Goal: Use online tool/utility: Utilize a website feature to perform a specific function

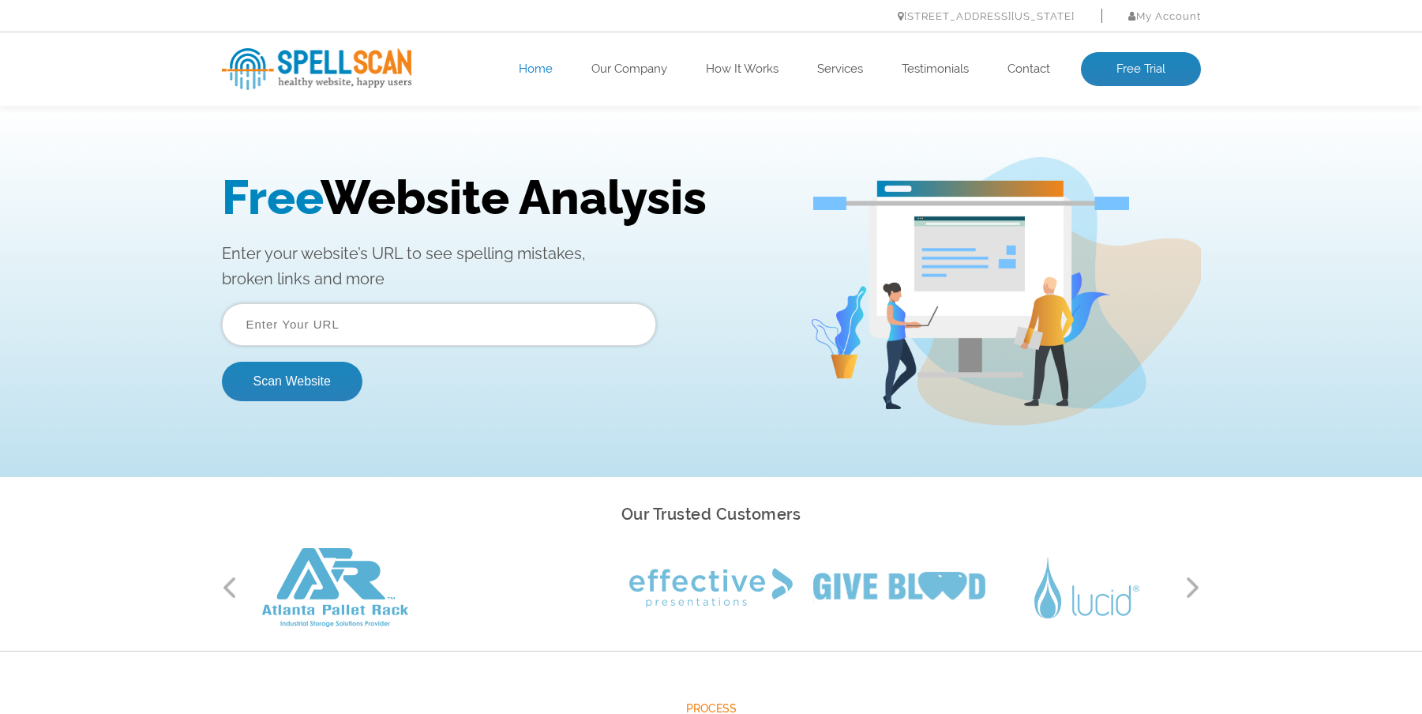
click at [364, 326] on input "text" at bounding box center [439, 324] width 434 height 43
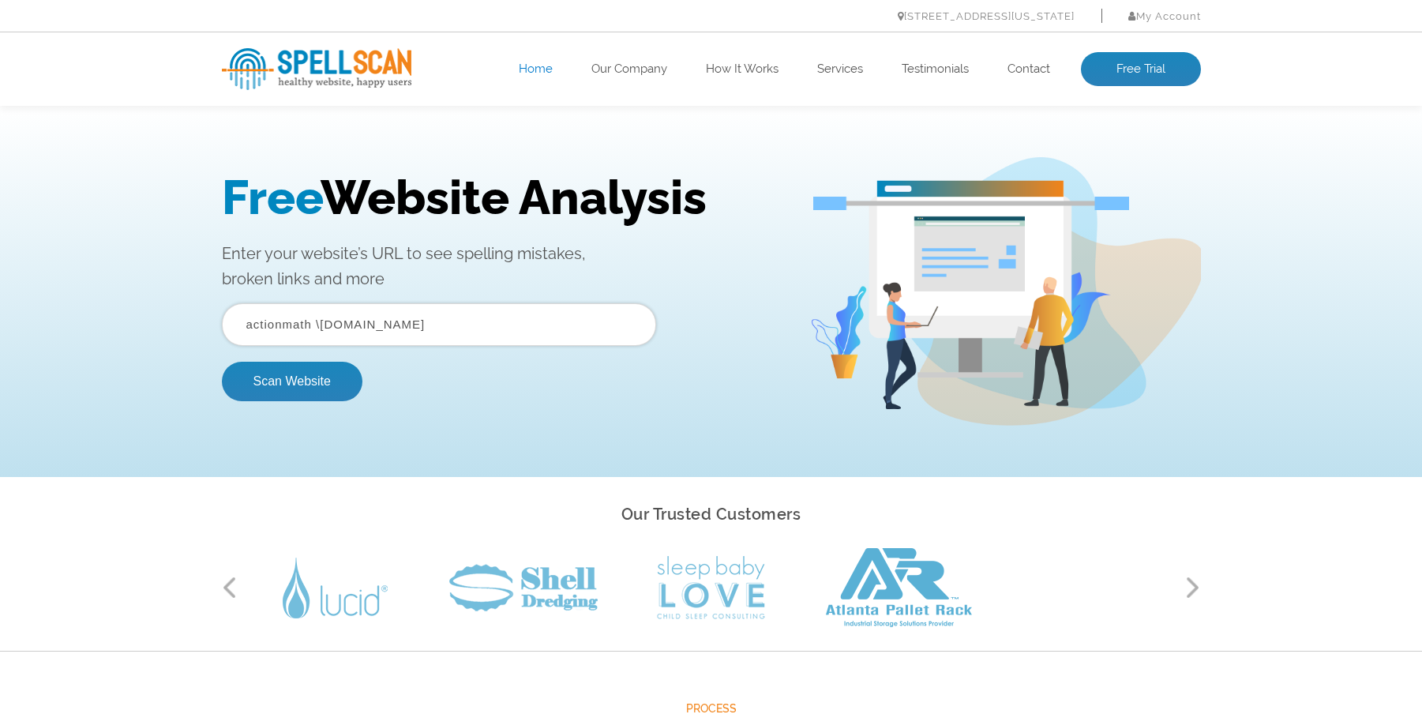
click at [313, 325] on input "actionmath \[DOMAIN_NAME]" at bounding box center [439, 324] width 434 height 43
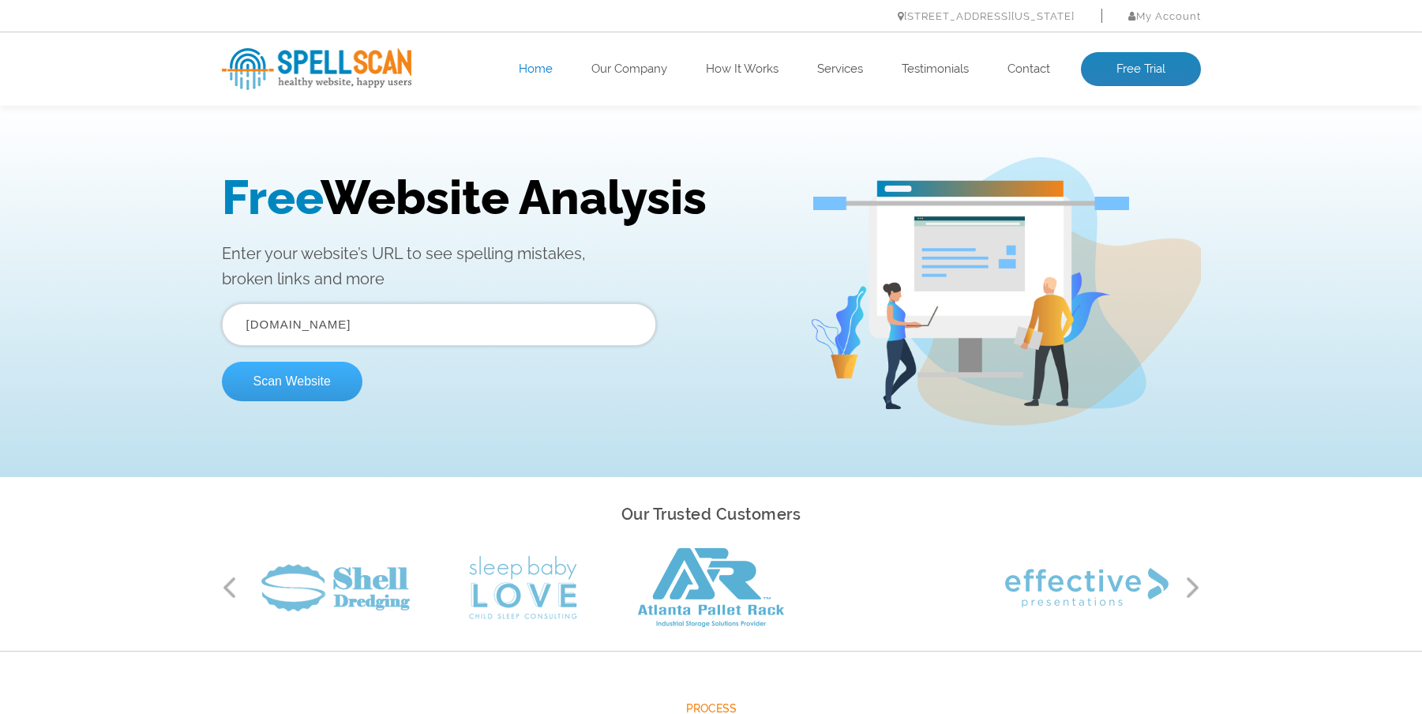
type input "actionmathbaseball.com"
click at [286, 385] on button "Scan Website" at bounding box center [292, 381] width 141 height 39
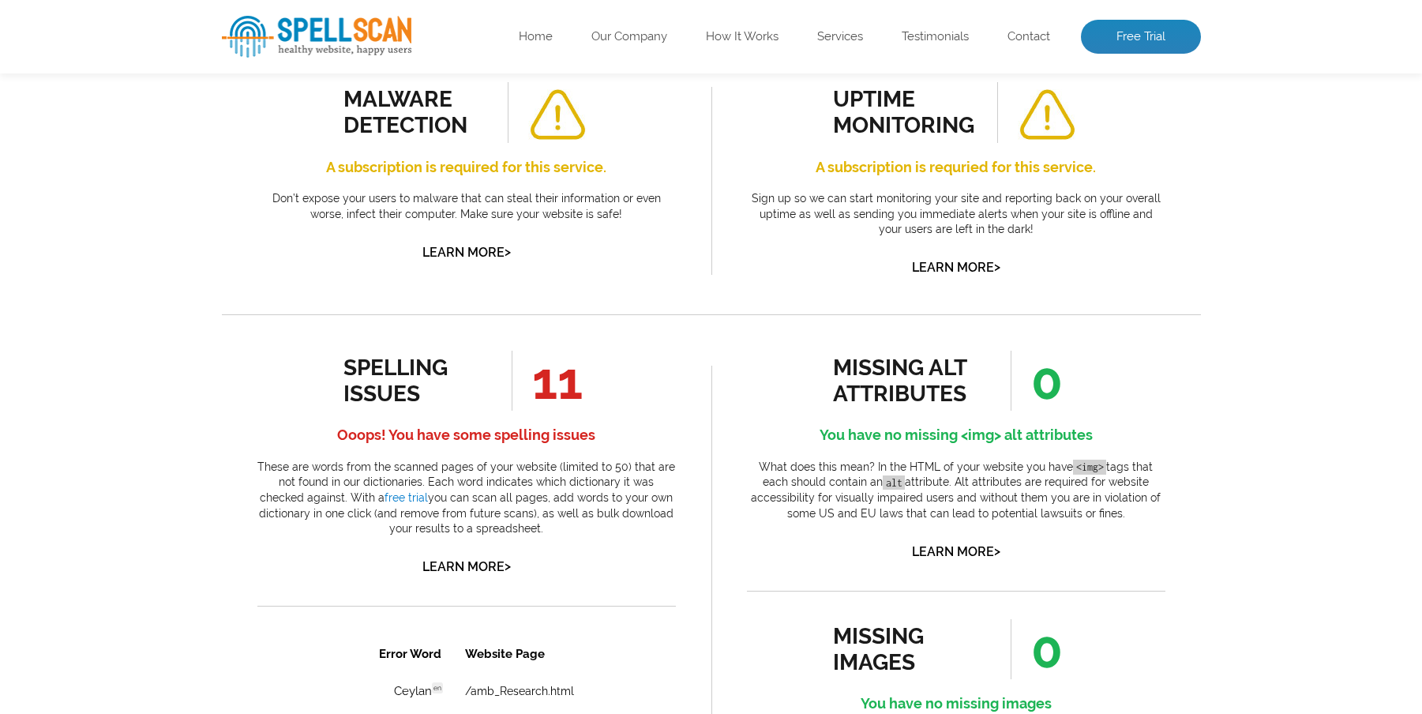
scroll to position [711, 0]
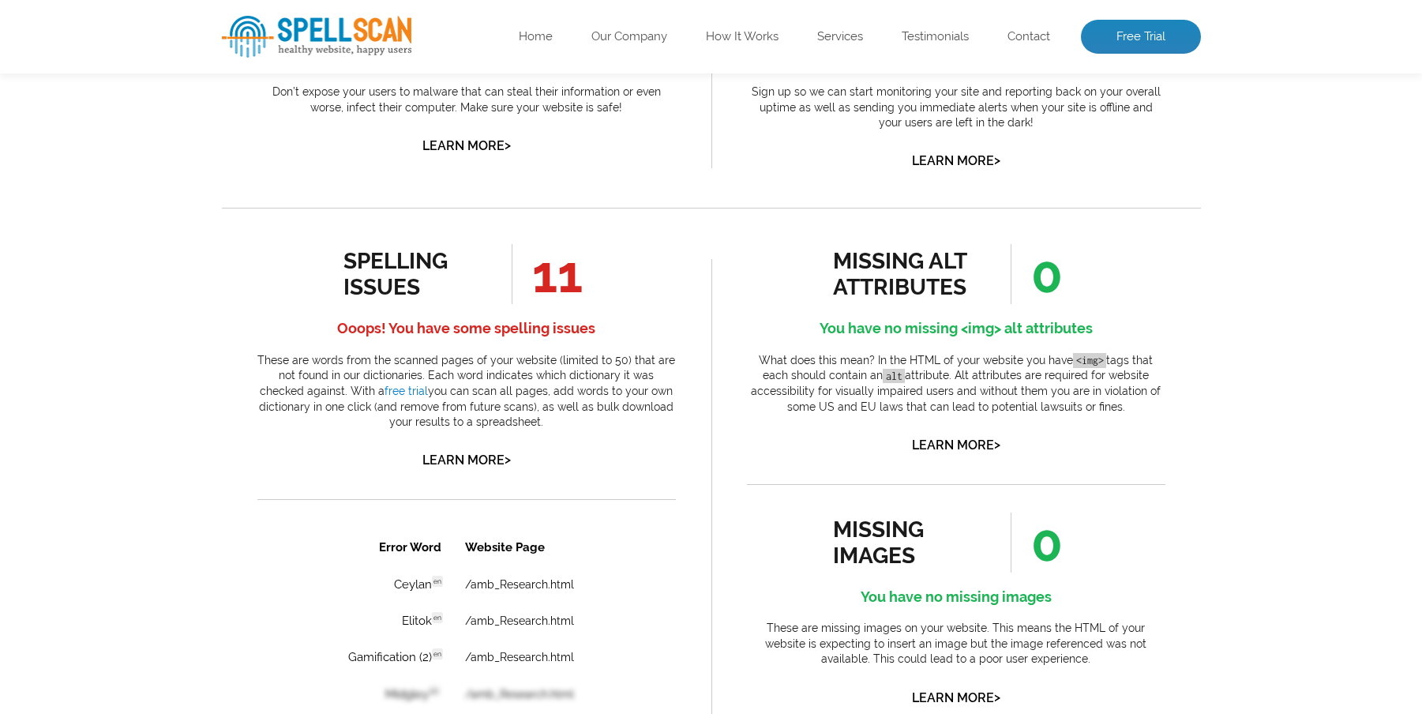
drag, startPoint x: 598, startPoint y: 280, endPoint x: 524, endPoint y: 280, distance: 73.4
click at [524, 280] on div "spelling issues 11 Ooops! You have some spelling issues These are words from th…" at bounding box center [466, 357] width 418 height 227
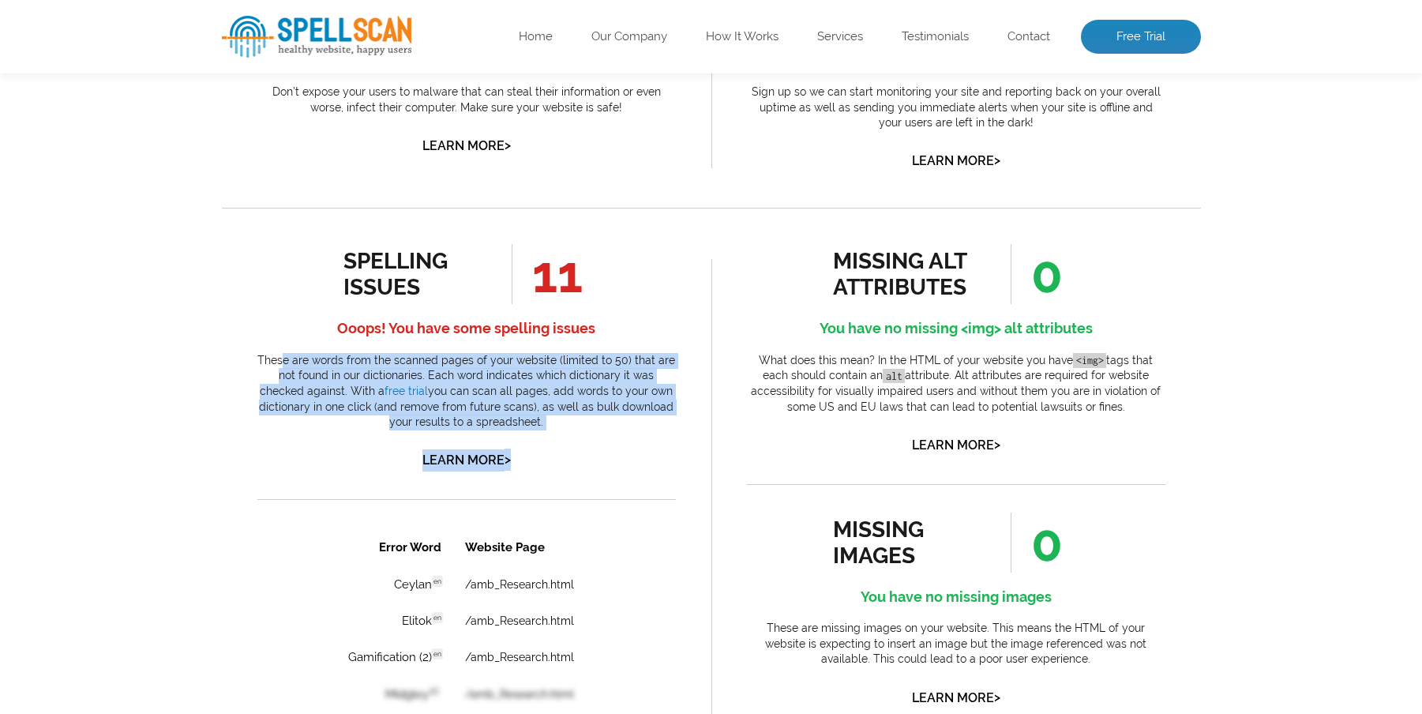
drag, startPoint x: 290, startPoint y: 353, endPoint x: 651, endPoint y: 430, distance: 368.9
click at [651, 432] on div "spelling issues 11 Ooops! You have some spelling issues These are words from th…" at bounding box center [466, 357] width 418 height 227
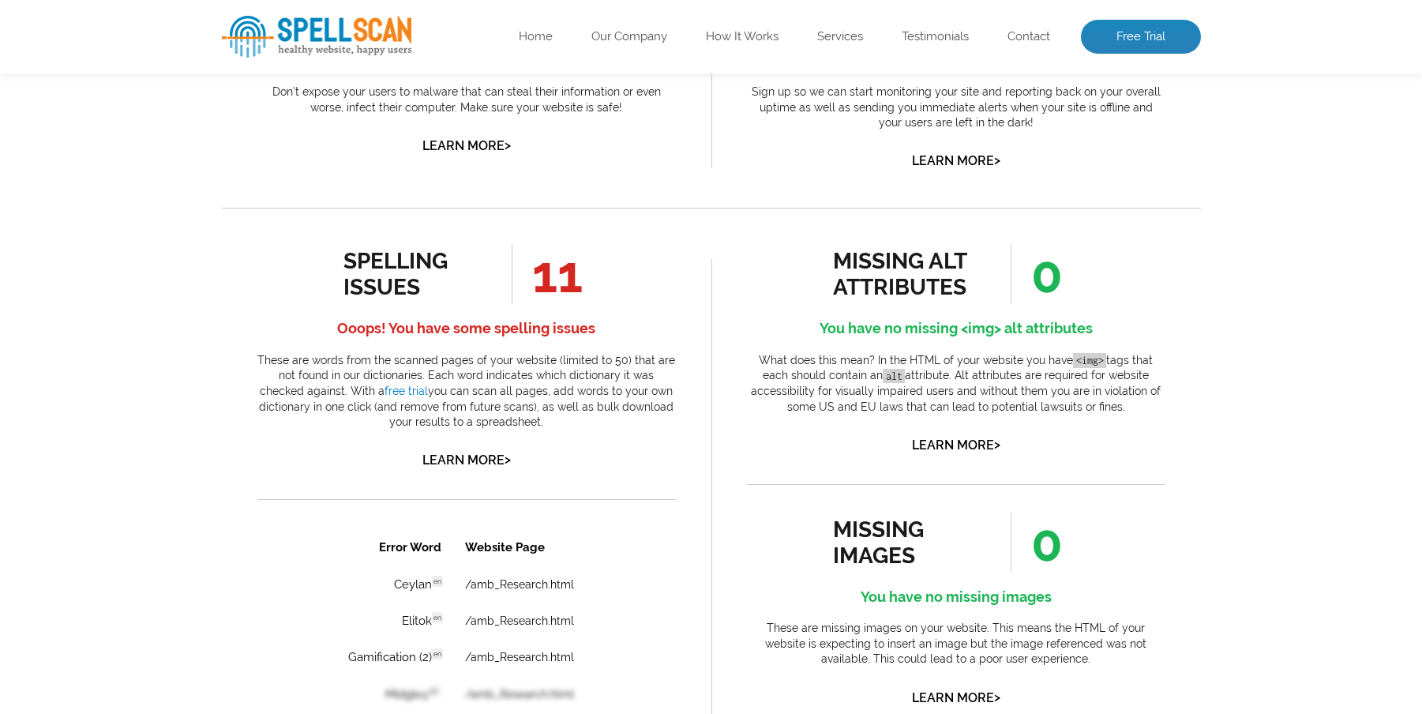
click at [589, 281] on li "11" at bounding box center [537, 274] width 103 height 60
click at [508, 323] on h4 "Ooops! You have some spelling issues" at bounding box center [466, 328] width 418 height 25
click at [455, 460] on link "Learn More >" at bounding box center [466, 459] width 88 height 15
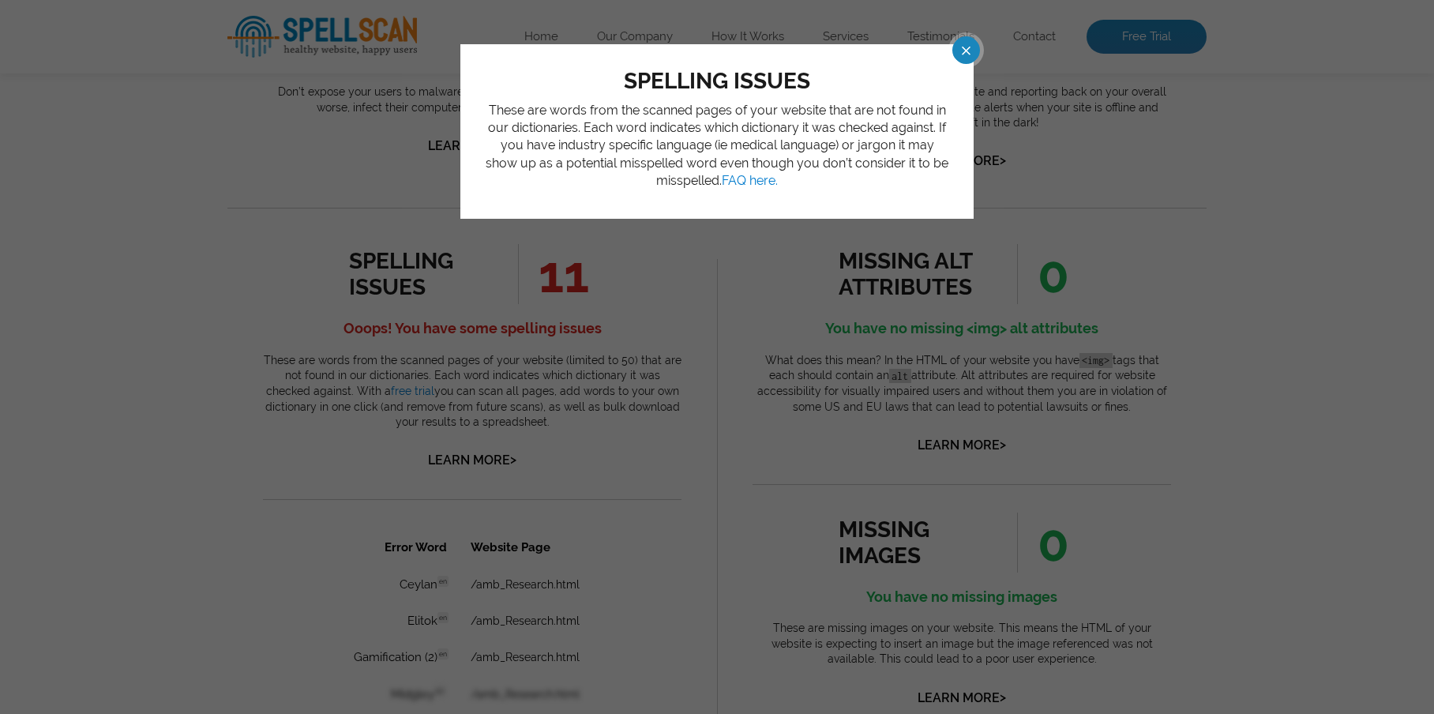
click at [964, 53] on span at bounding box center [952, 50] width 28 height 28
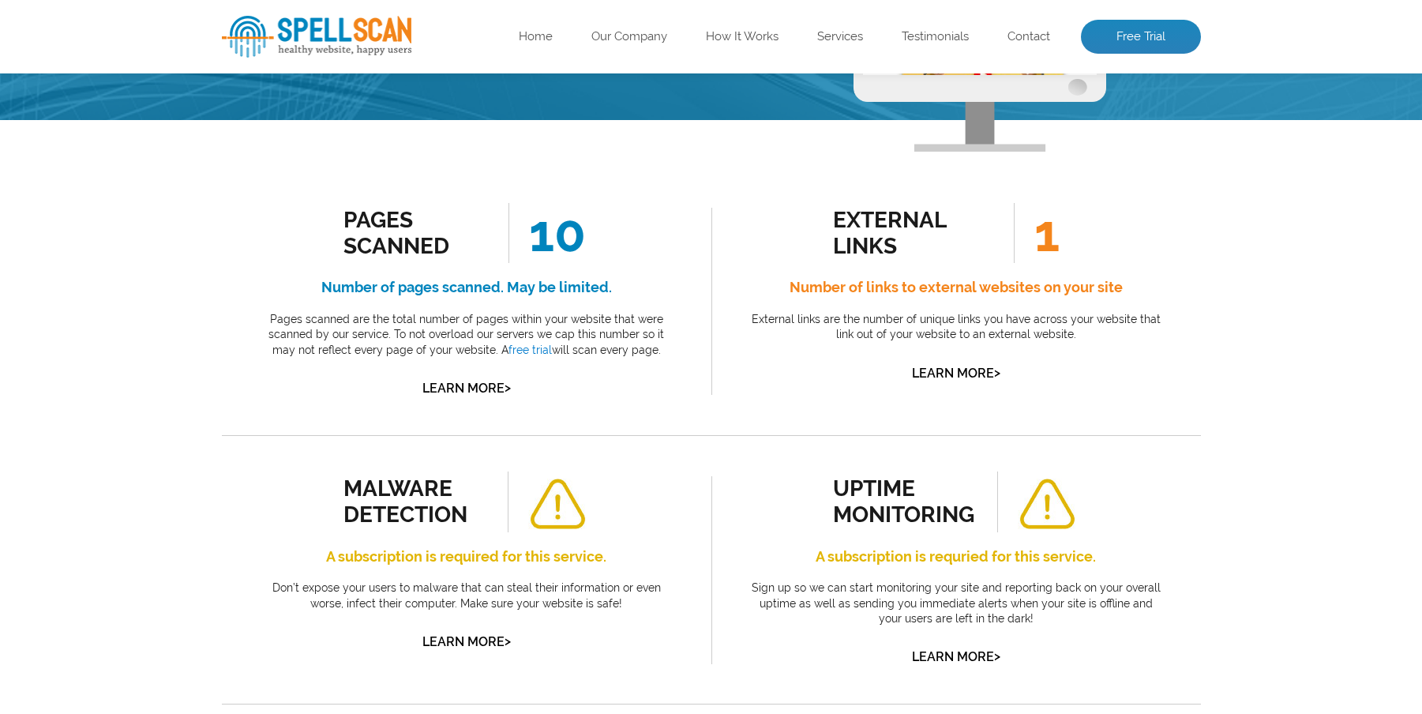
scroll to position [30, 0]
